Goal: Task Accomplishment & Management: Manage account settings

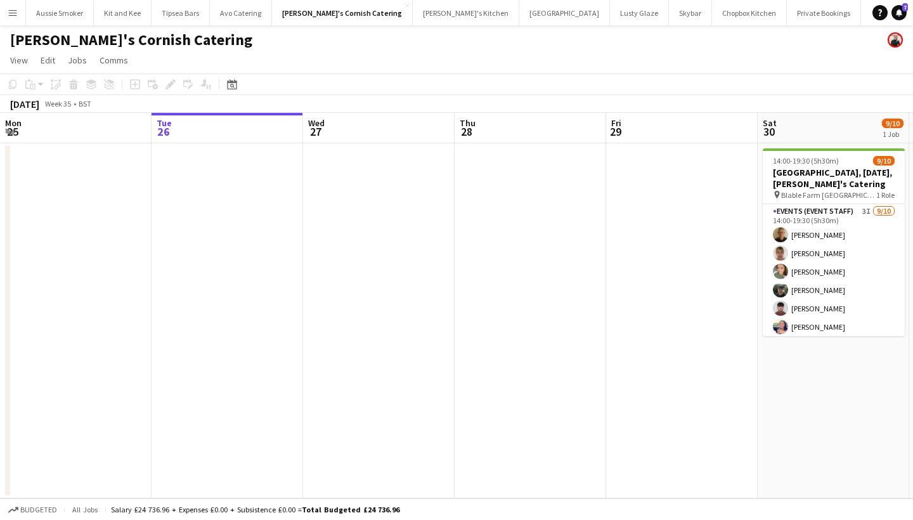
scroll to position [0, 436]
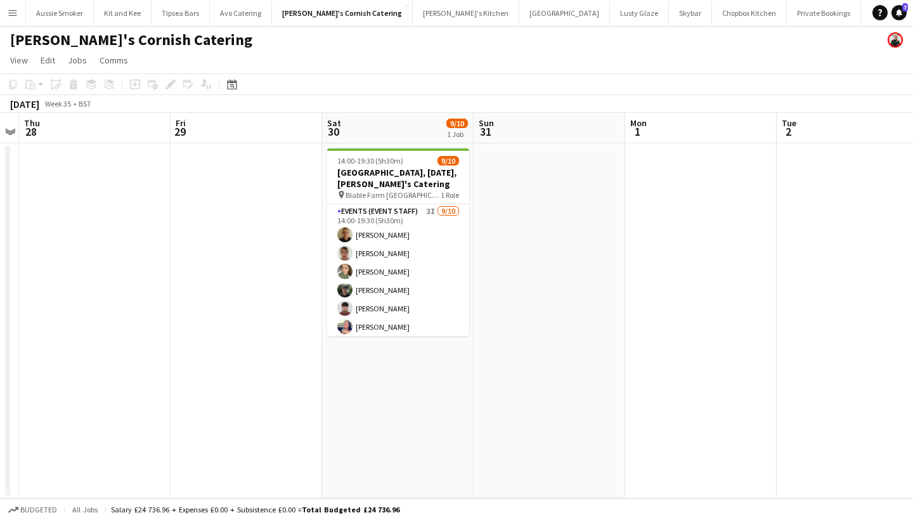
click at [23, 9] on button "Menu" at bounding box center [12, 12] width 25 height 25
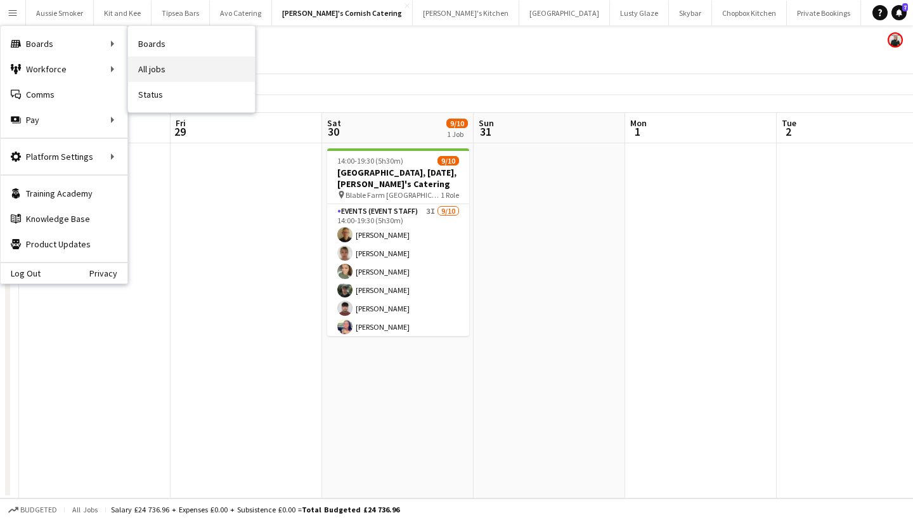
click at [177, 70] on link "All jobs" at bounding box center [191, 68] width 127 height 25
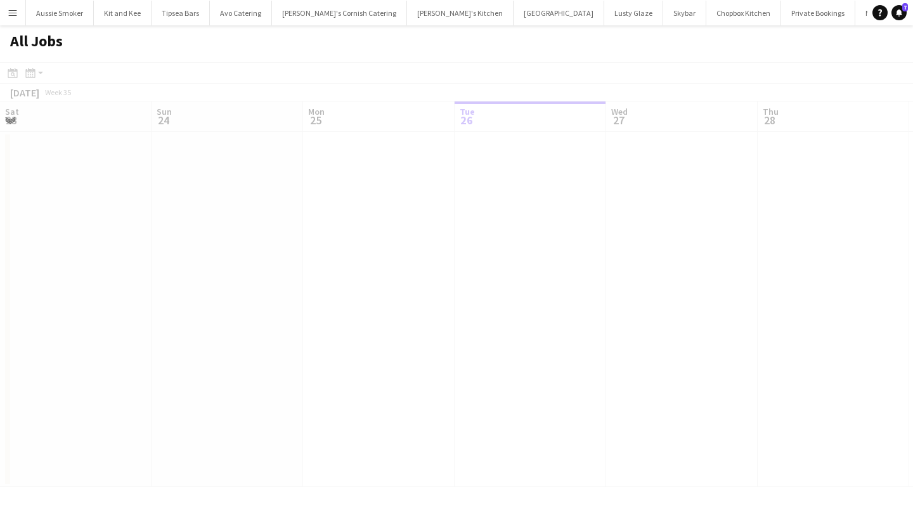
scroll to position [0, 303]
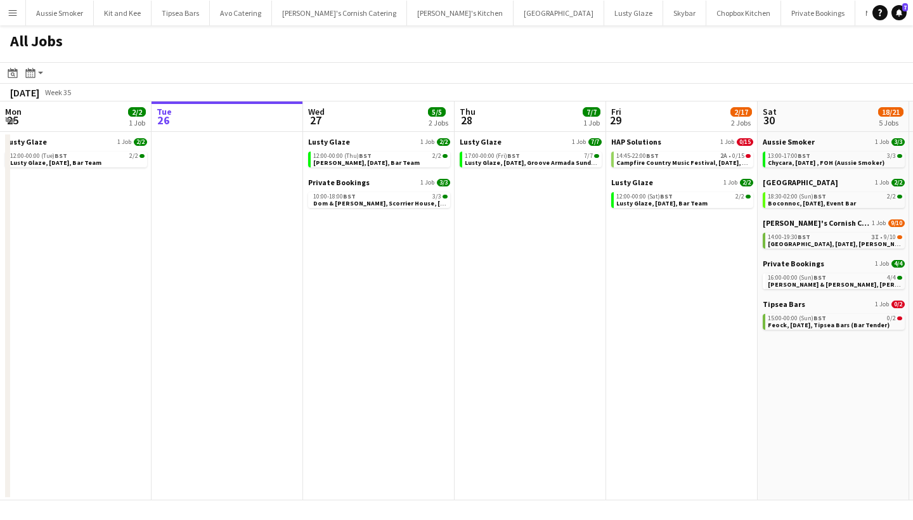
click at [650, 169] on div "HAP Solutions 1 Job 0/15 14:45-22:00 BST 2A • 0/15 Campfire Country Music Festi…" at bounding box center [682, 157] width 142 height 41
click at [641, 161] on span "Campfire Country Music Festival, [DATE], Bar (HAP)" at bounding box center [694, 163] width 155 height 8
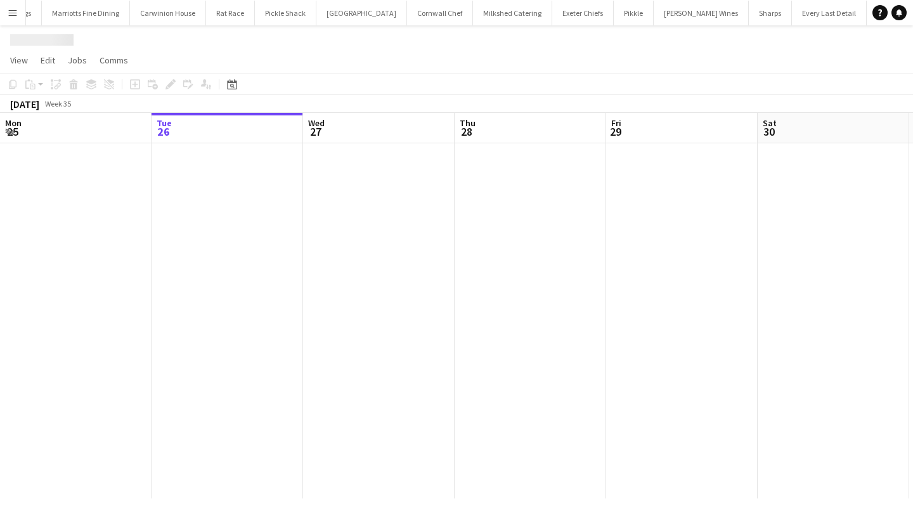
scroll to position [0, 1078]
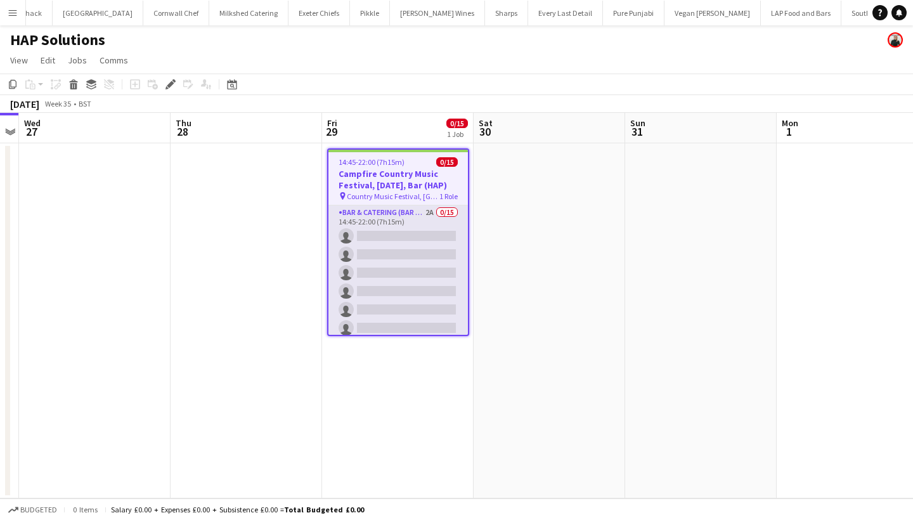
click at [423, 254] on app-card-role "Bar & Catering (Bar Tender) 2A 0/15 14:45-22:00 (7h15m) single-neutral-actions …" at bounding box center [399, 356] width 140 height 301
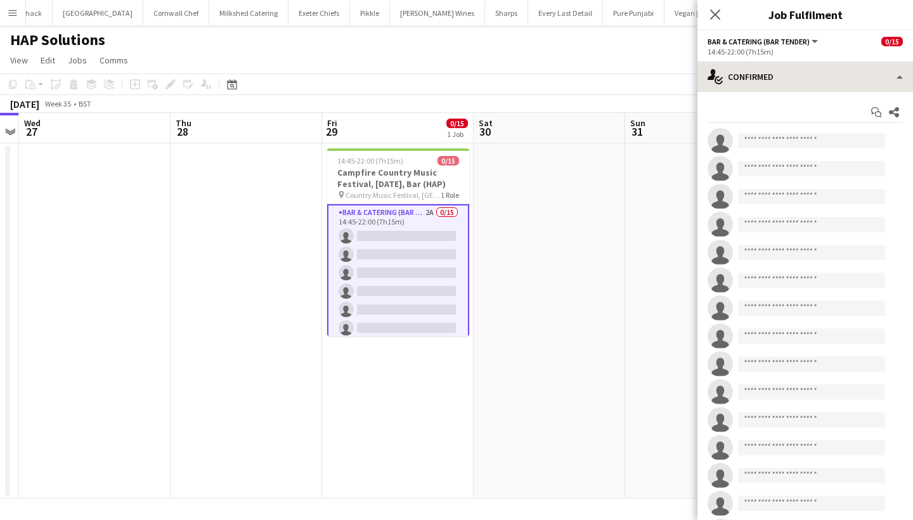
scroll to position [0, 0]
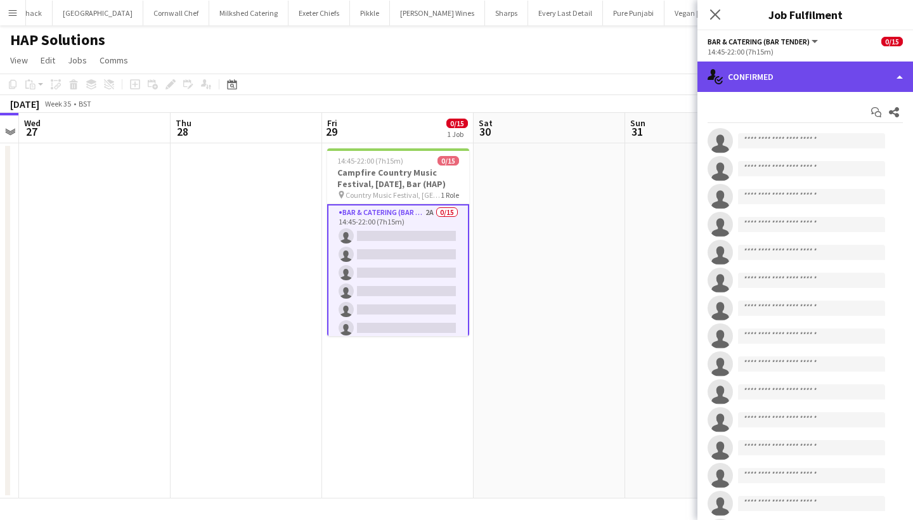
click at [787, 77] on div "single-neutral-actions-check-2 Confirmed" at bounding box center [806, 77] width 216 height 30
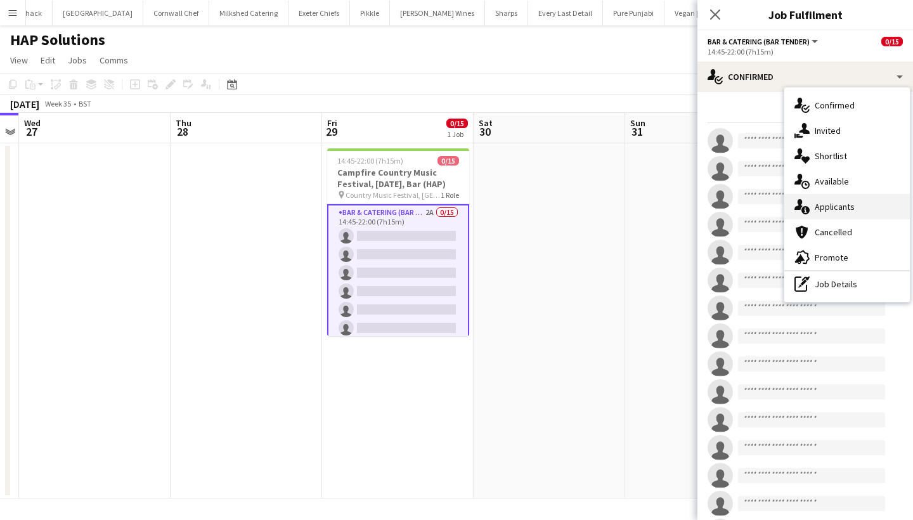
click at [819, 206] on div "single-neutral-actions-information Applicants" at bounding box center [848, 206] width 126 height 25
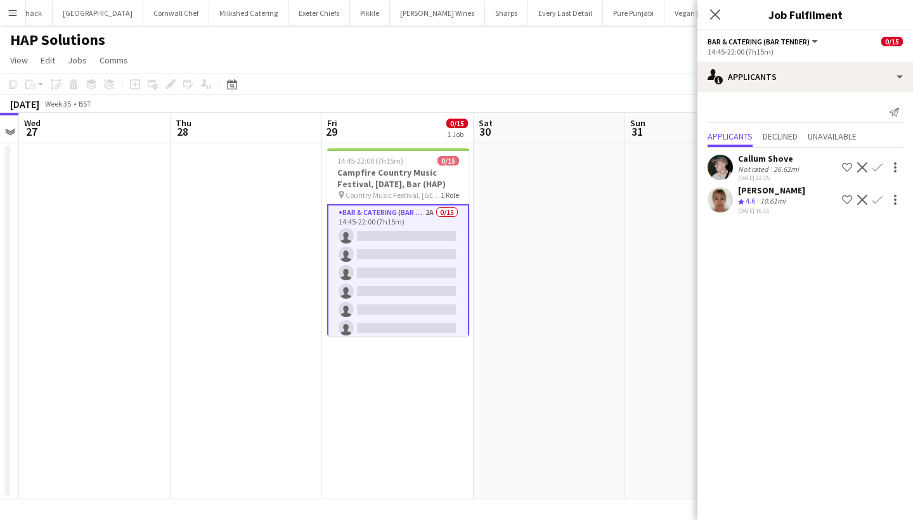
click at [875, 164] on app-icon "Confirm" at bounding box center [878, 167] width 10 height 10
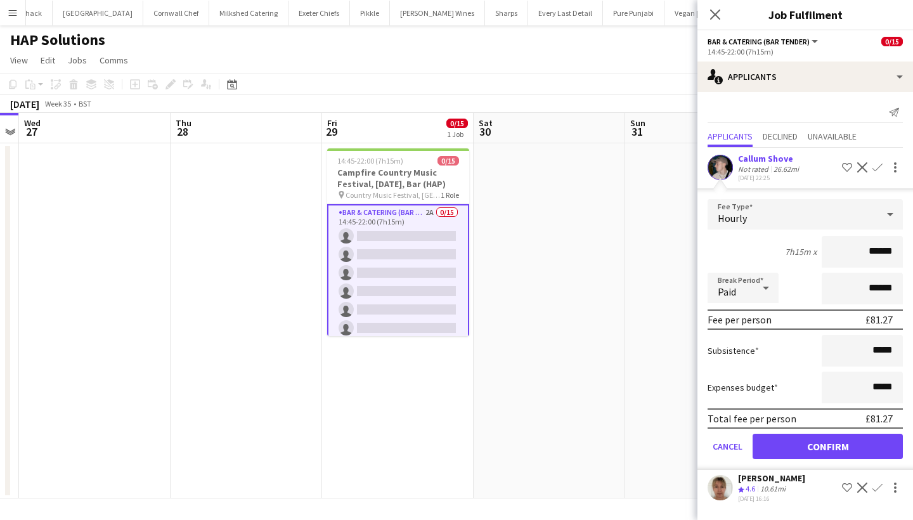
click at [823, 443] on button "Confirm" at bounding box center [828, 446] width 150 height 25
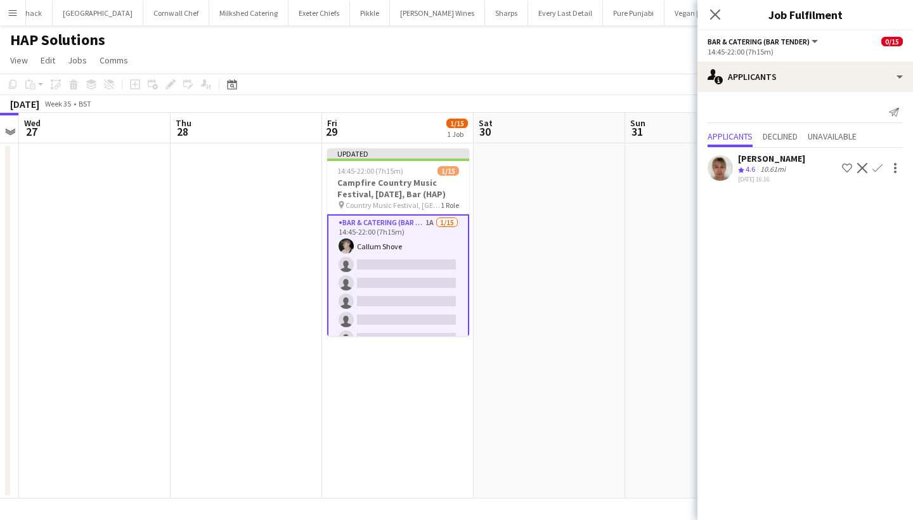
click at [879, 168] on app-icon "Confirm" at bounding box center [878, 168] width 10 height 10
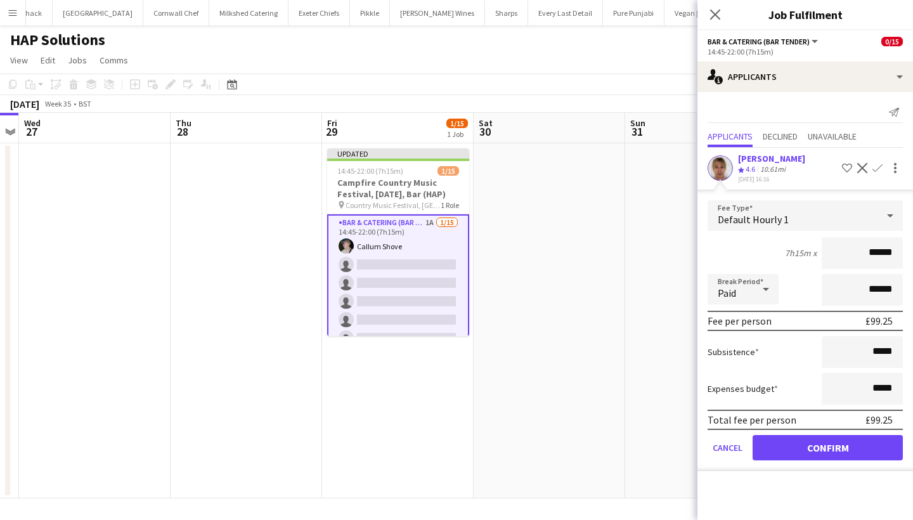
type input "******"
click at [797, 446] on button "Confirm" at bounding box center [828, 447] width 150 height 25
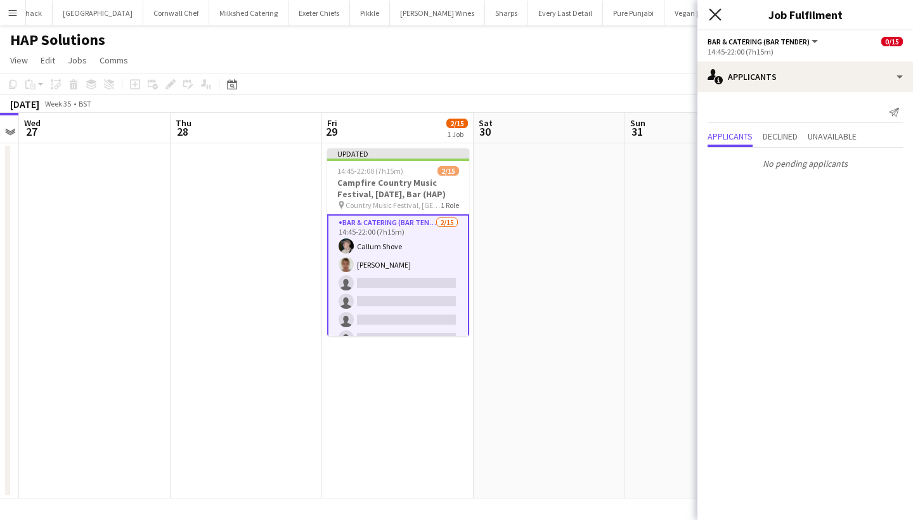
click at [715, 14] on icon at bounding box center [715, 14] width 12 height 12
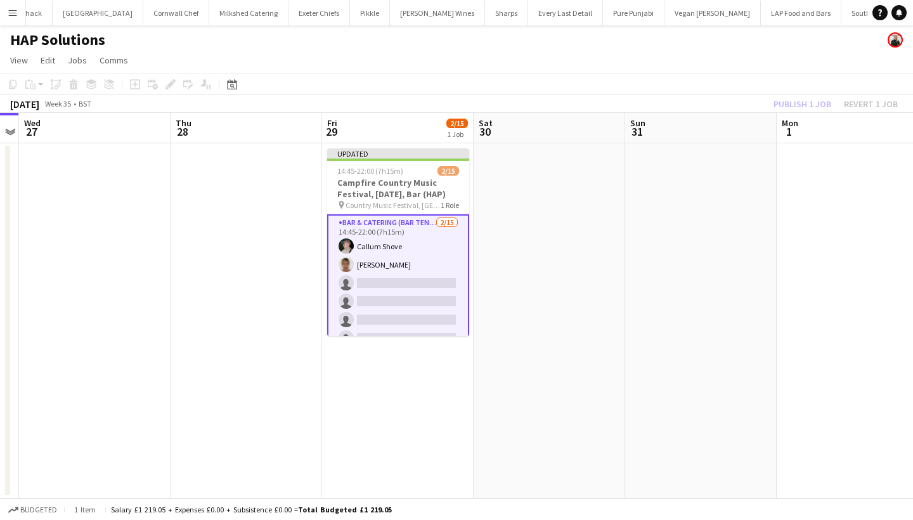
click at [809, 100] on div "Publish 1 job Revert 1 job" at bounding box center [836, 104] width 155 height 16
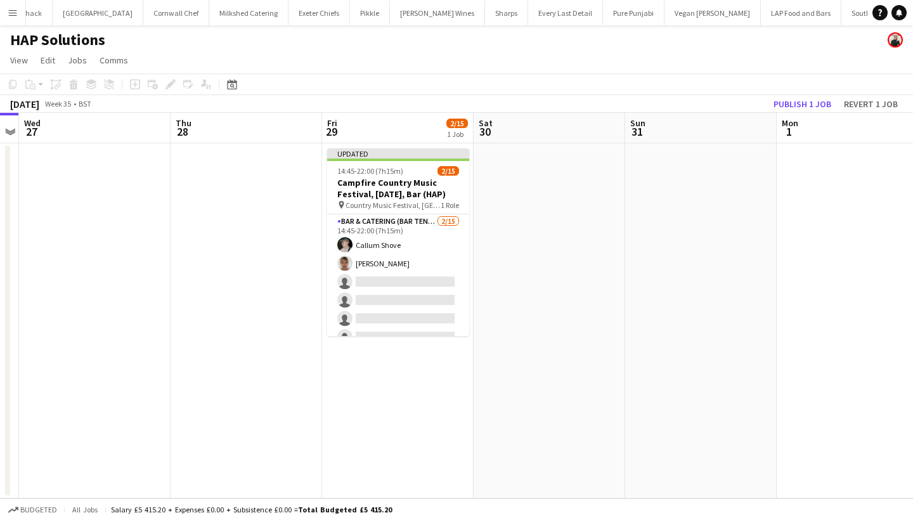
click at [809, 100] on button "Publish 1 job" at bounding box center [803, 104] width 68 height 16
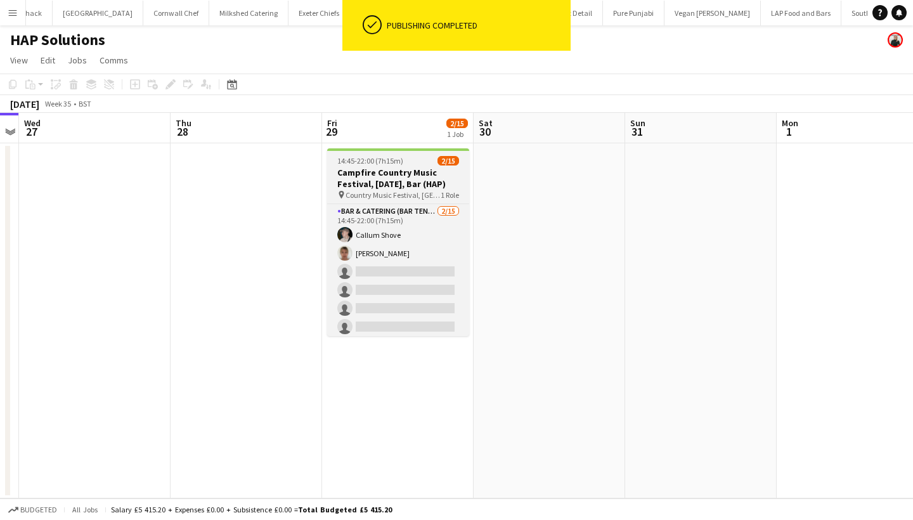
click at [370, 178] on h3 "Campfire Country Music Festival, [DATE], Bar (HAP)" at bounding box center [398, 178] width 142 height 23
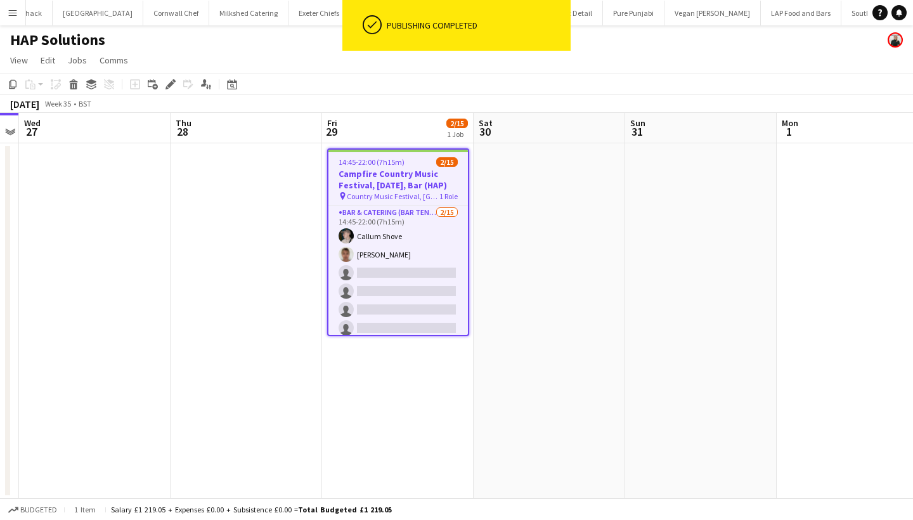
click at [380, 182] on h3 "Campfire Country Music Festival, [DATE], Bar (HAP)" at bounding box center [399, 179] width 140 height 23
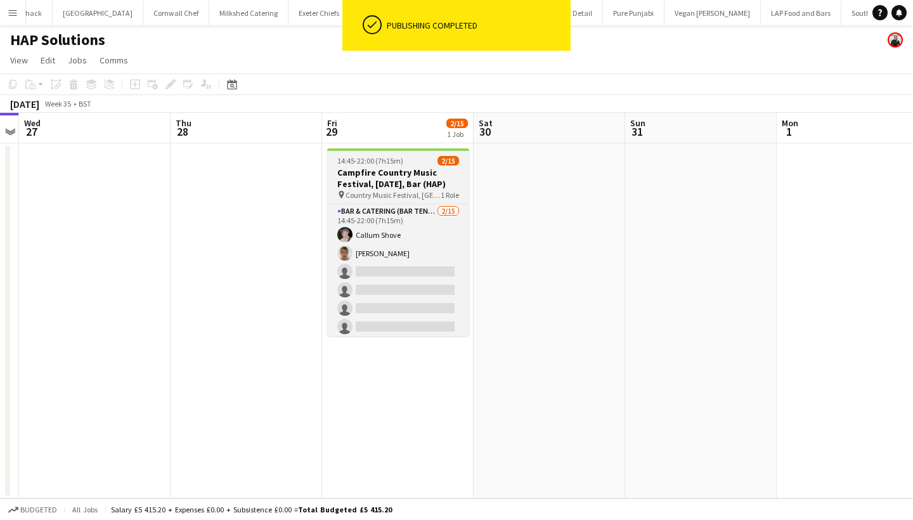
click at [378, 185] on h3 "Campfire Country Music Festival, [DATE], Bar (HAP)" at bounding box center [398, 178] width 142 height 23
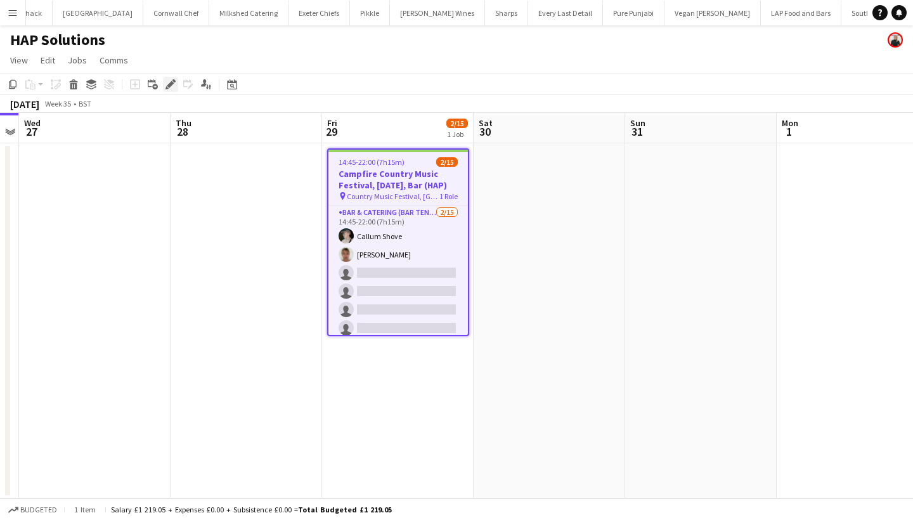
click at [171, 83] on icon at bounding box center [170, 84] width 7 height 7
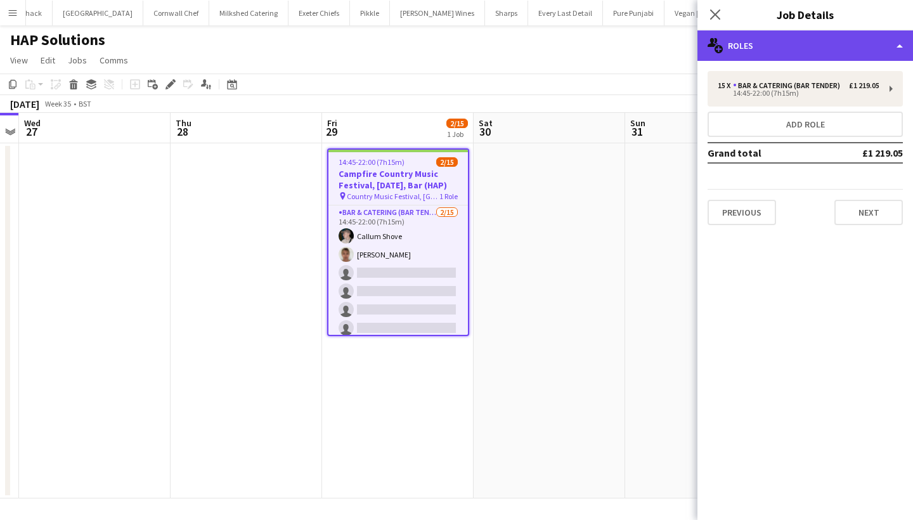
click at [767, 42] on div "multiple-users-add Roles" at bounding box center [806, 45] width 216 height 30
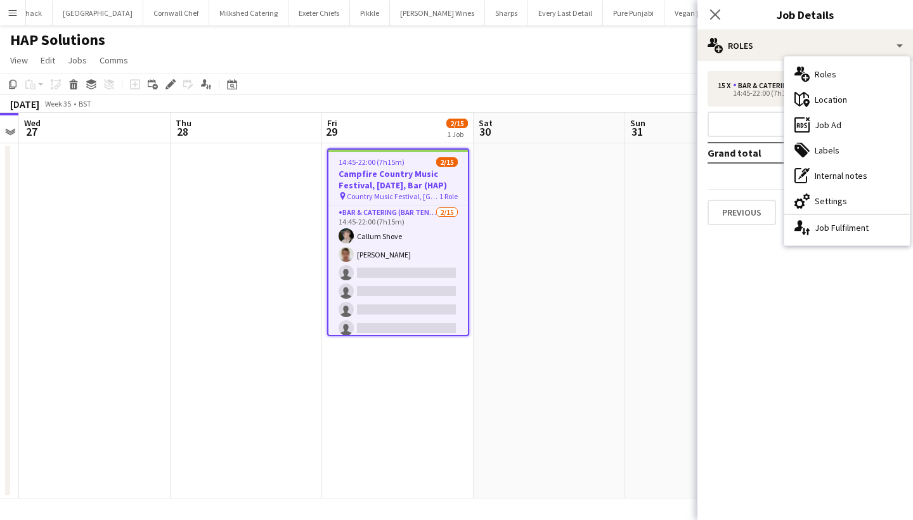
click at [629, 70] on app-page-menu "View Day view expanded Day view collapsed Month view Date picker Jump to today …" at bounding box center [456, 61] width 913 height 24
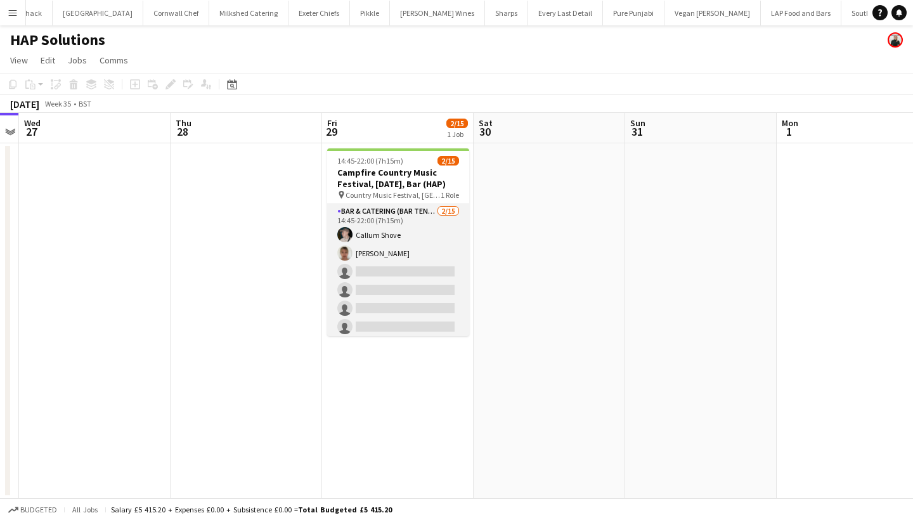
click at [441, 235] on app-card-role "Bar & Catering (Bar Tender) 2/15 14:45-22:00 (7h15m) Callum Shove Debbie Steven…" at bounding box center [398, 354] width 142 height 301
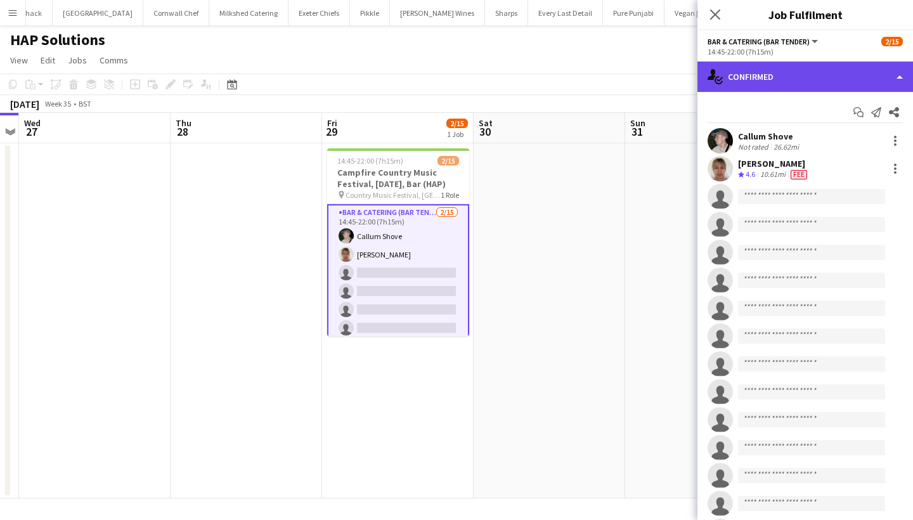
click at [825, 86] on div "single-neutral-actions-check-2 Confirmed" at bounding box center [806, 77] width 216 height 30
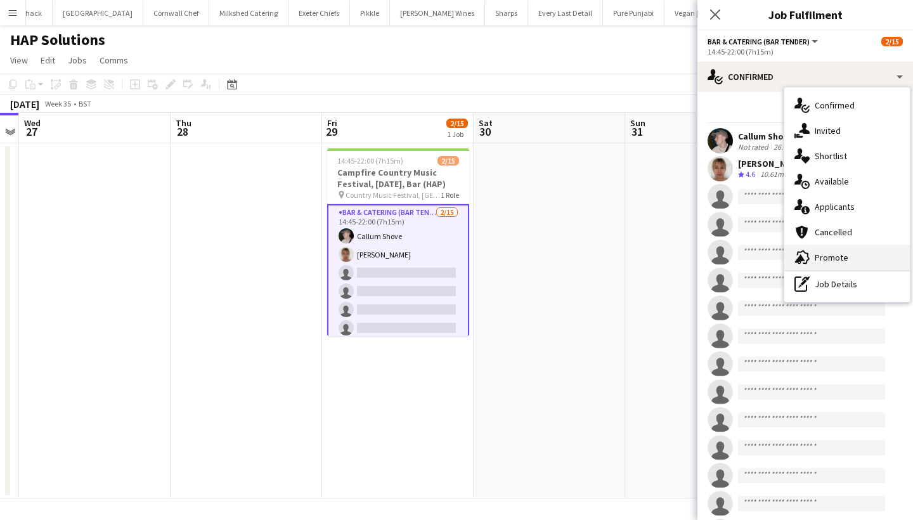
click at [847, 256] on div "advertising-megaphone Promote" at bounding box center [848, 257] width 126 height 25
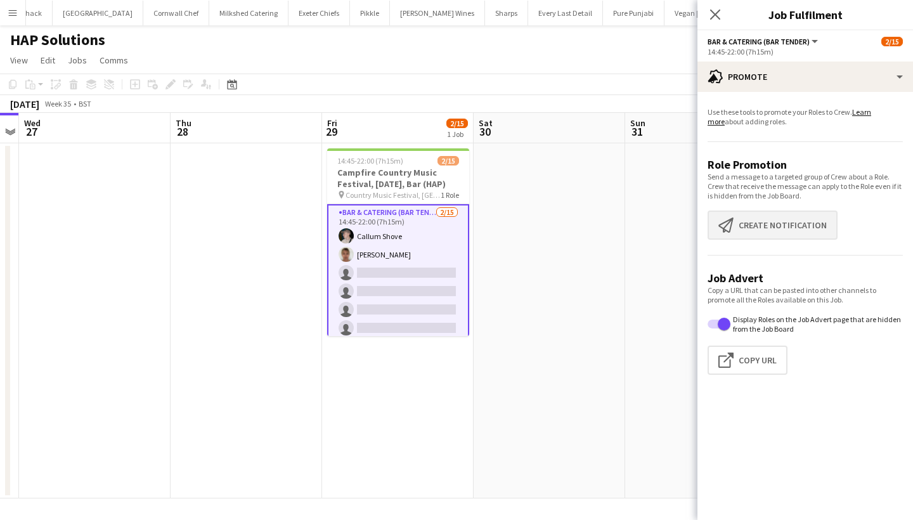
click at [760, 215] on button "Create notification Create notification" at bounding box center [773, 225] width 130 height 29
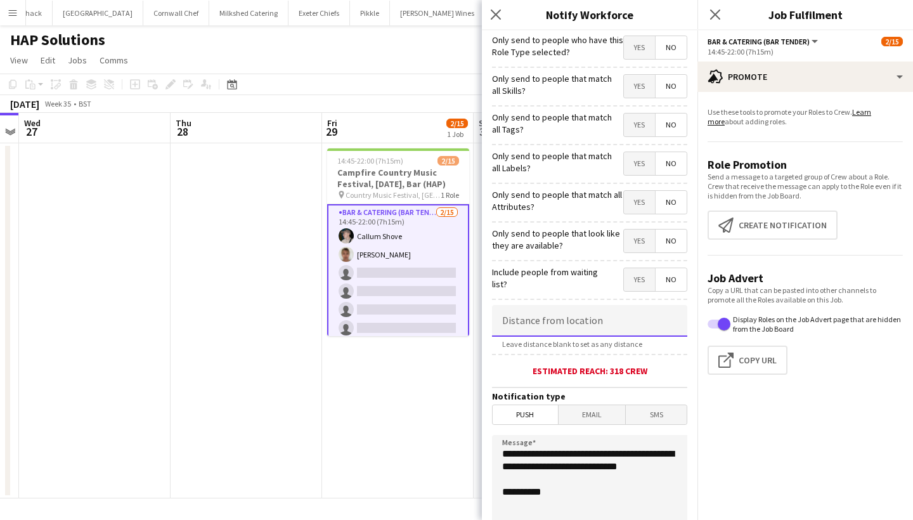
click at [546, 320] on input at bounding box center [589, 321] width 195 height 32
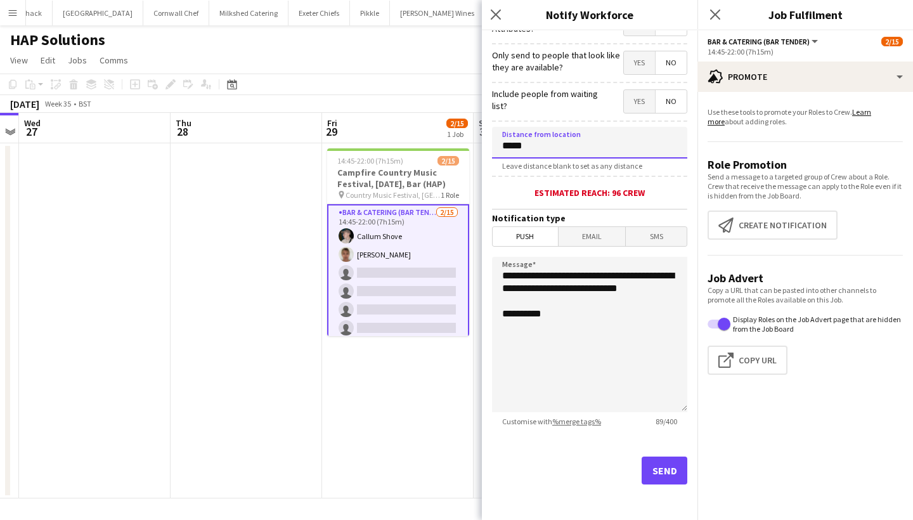
type input "*****"
click at [669, 470] on button "Send" at bounding box center [665, 471] width 46 height 28
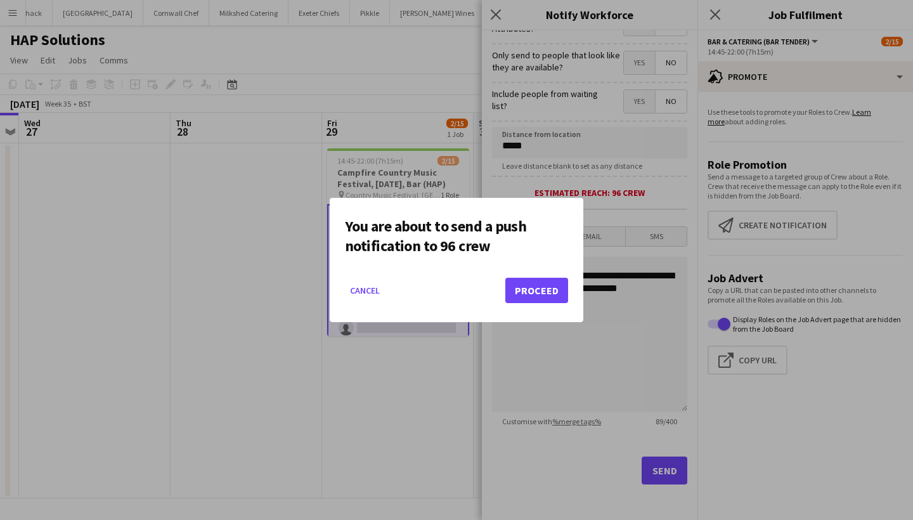
click at [551, 295] on button "Proceed" at bounding box center [537, 290] width 63 height 25
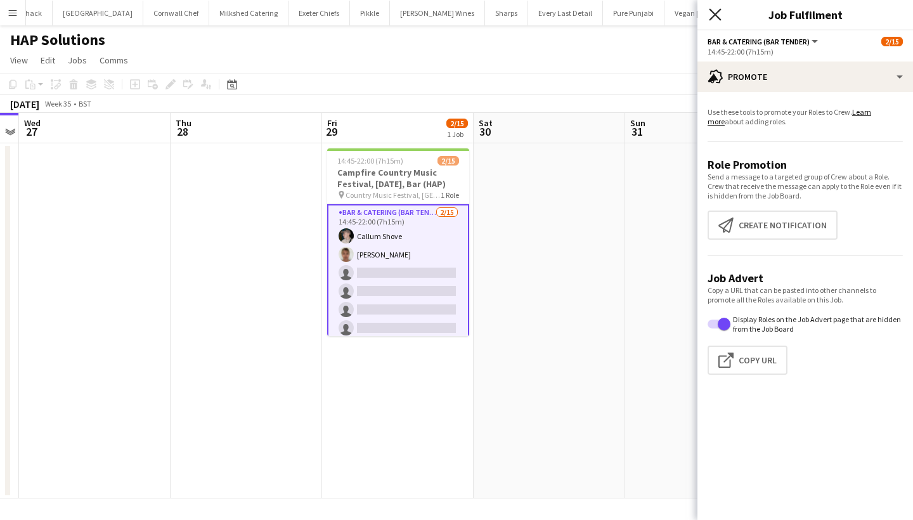
click at [716, 14] on icon at bounding box center [715, 14] width 12 height 12
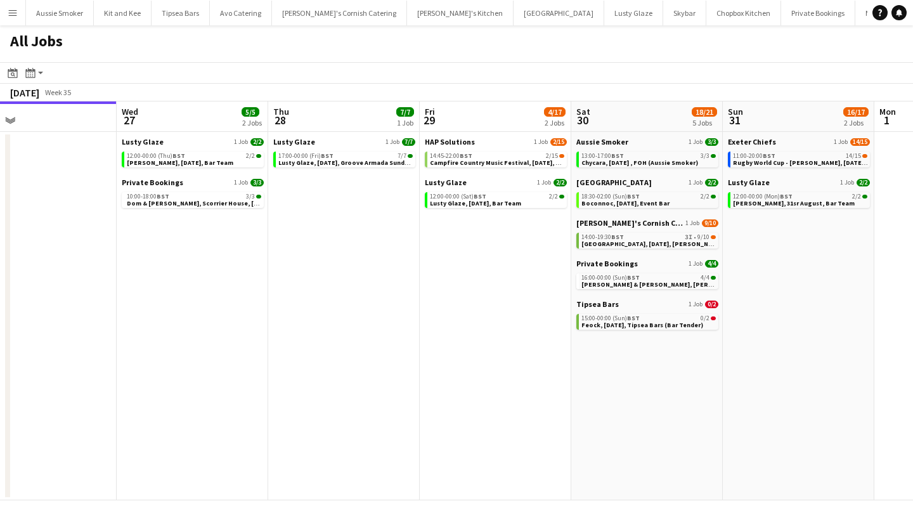
scroll to position [0, 492]
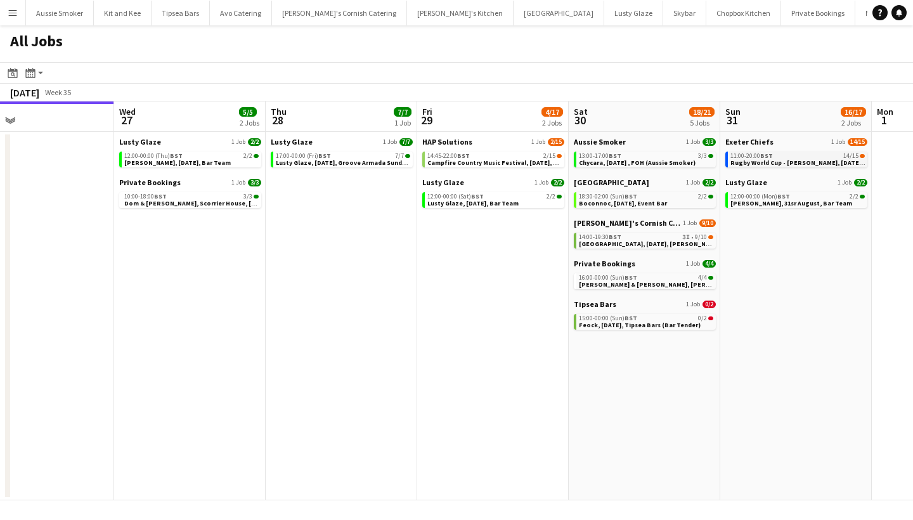
click at [787, 163] on span "Rugby World Cup - [PERSON_NAME], [DATE], Match Day Bar" at bounding box center [820, 163] width 178 height 8
